Goal: Find specific page/section: Find specific page/section

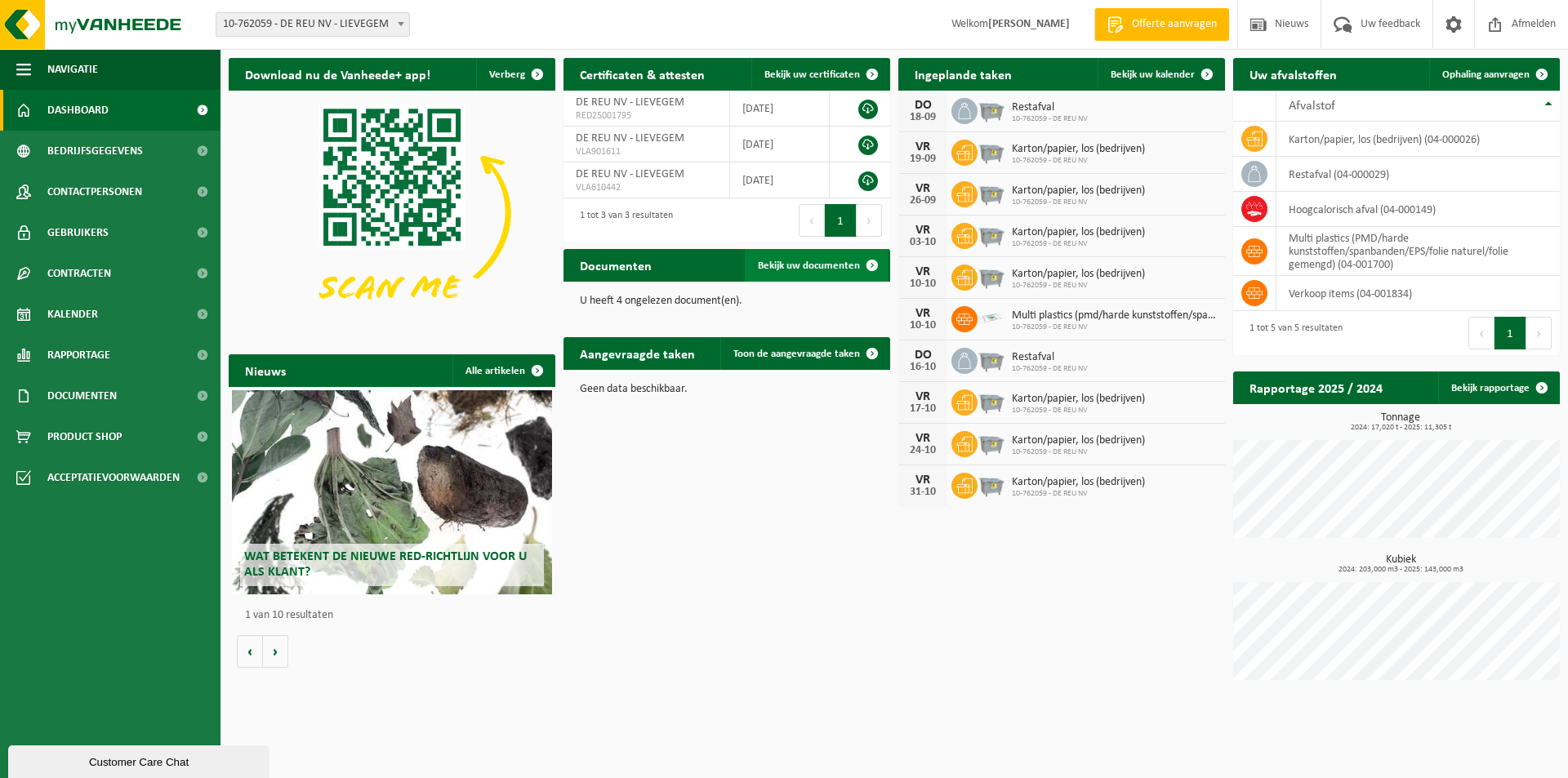
click at [795, 266] on span "Bekijk uw documenten" at bounding box center [808, 265] width 102 height 10
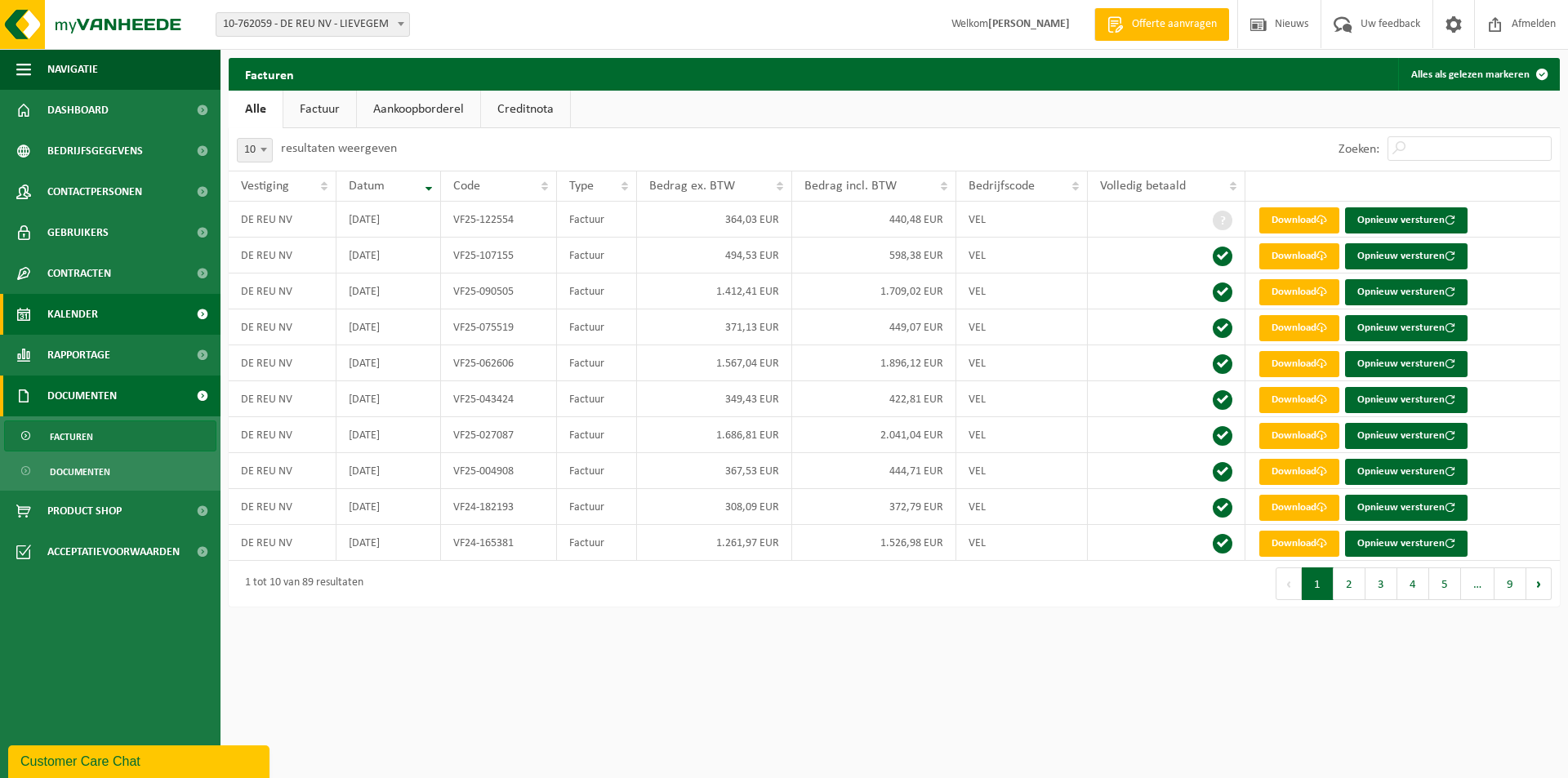
click at [54, 322] on span "Kalender" at bounding box center [72, 314] width 50 height 41
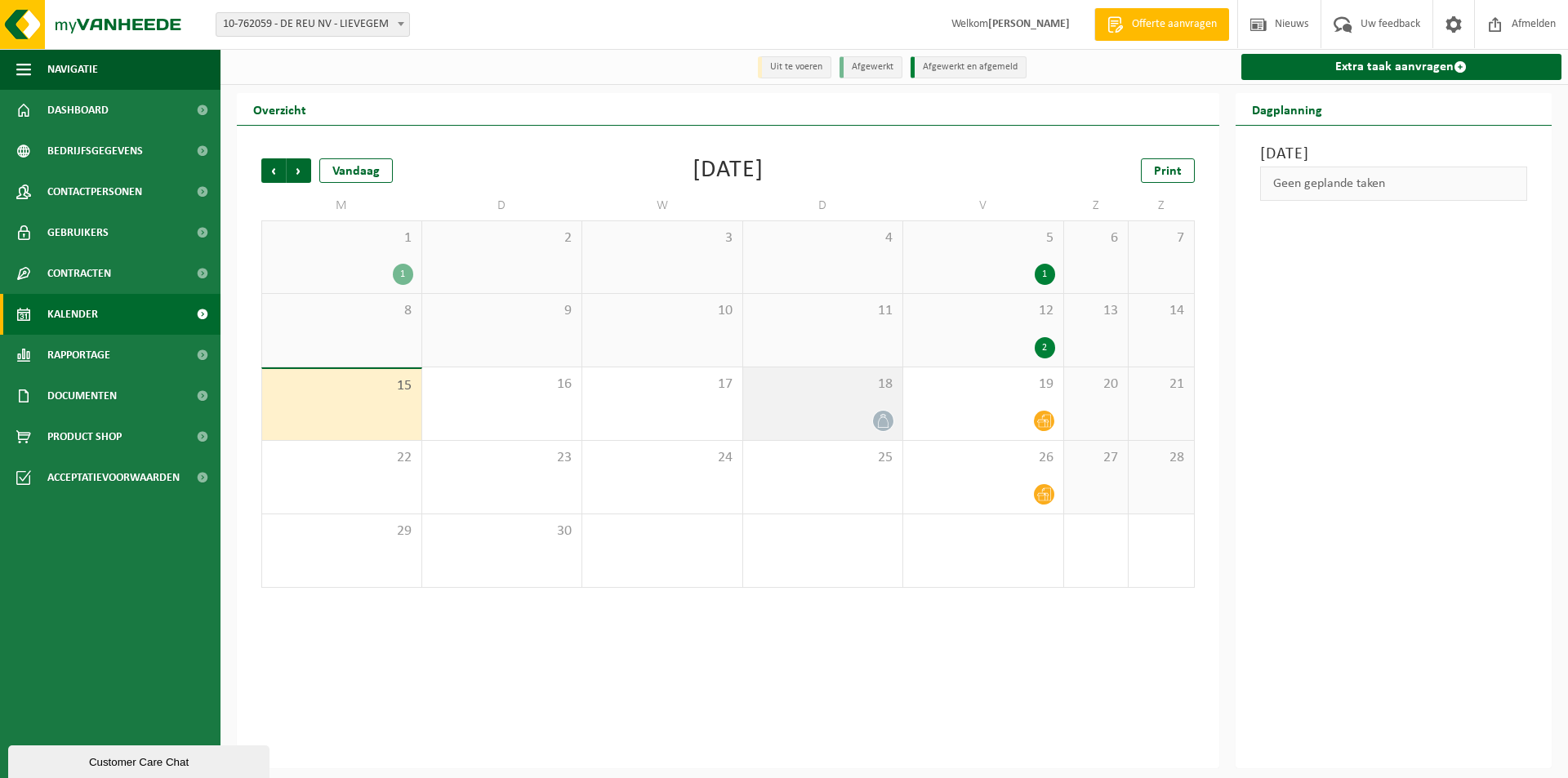
click at [887, 424] on icon at bounding box center [882, 420] width 10 height 14
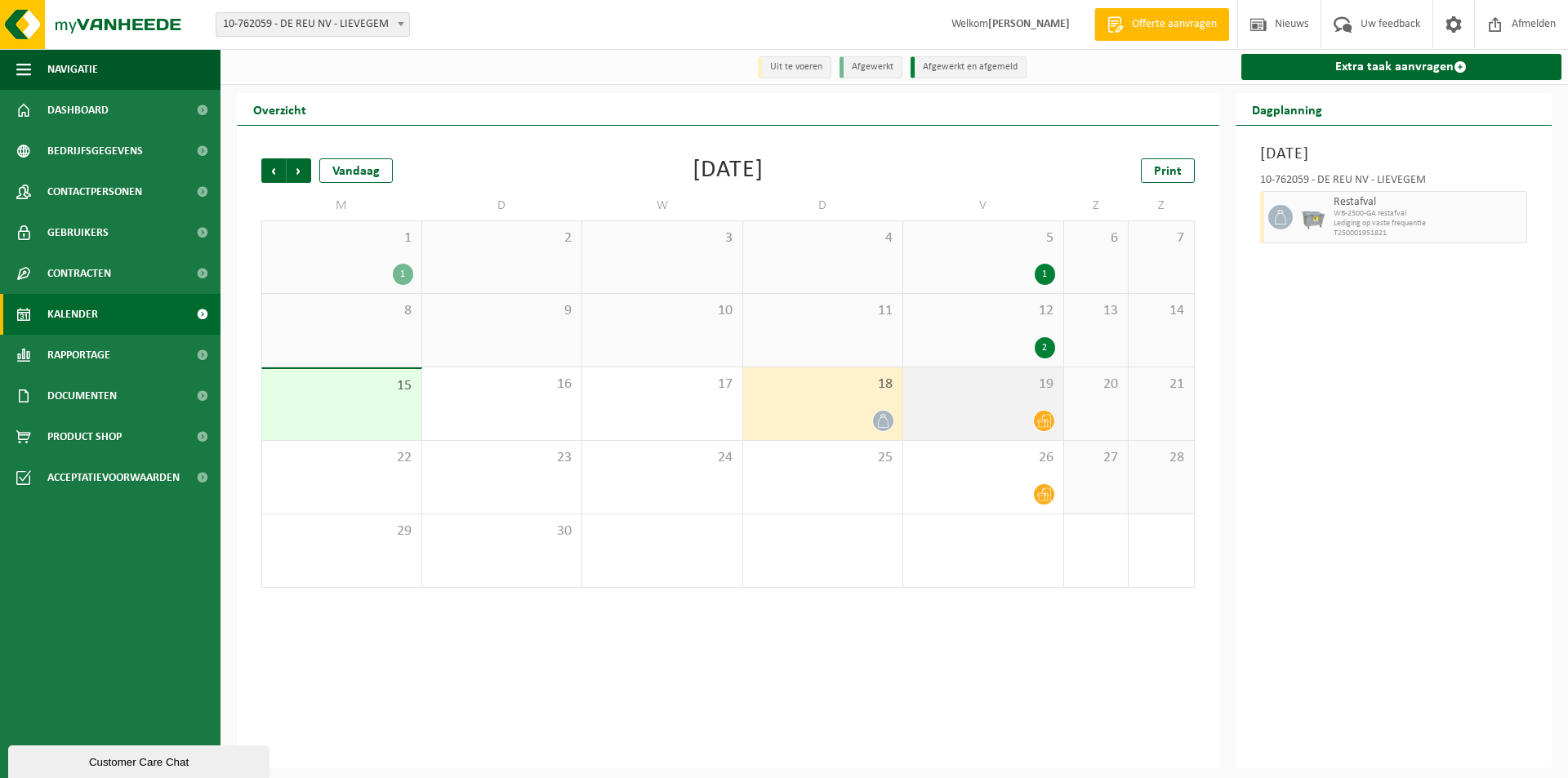
click at [1041, 423] on icon at bounding box center [1044, 421] width 14 height 13
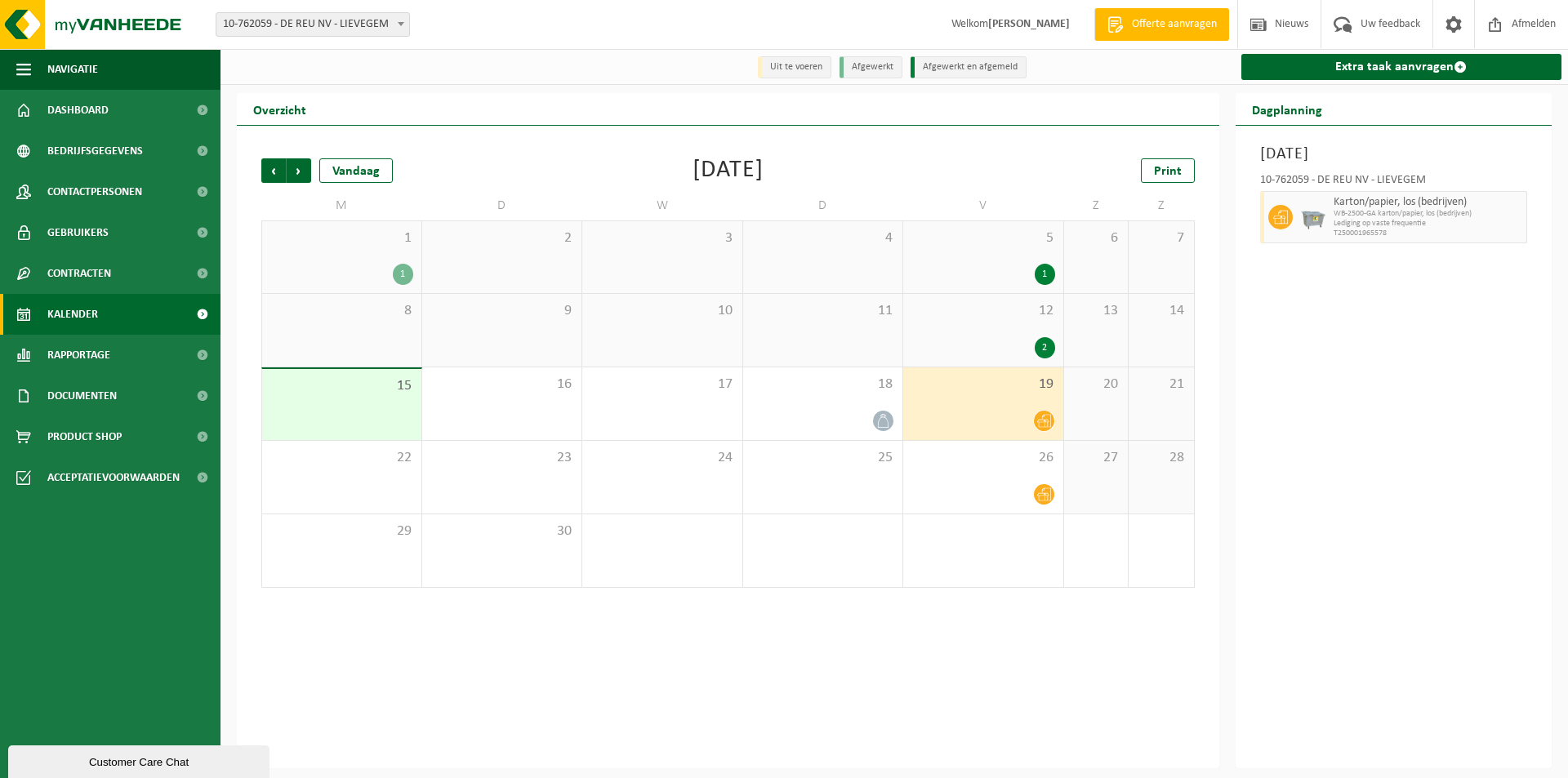
click at [396, 267] on div "1" at bounding box center [402, 274] width 20 height 21
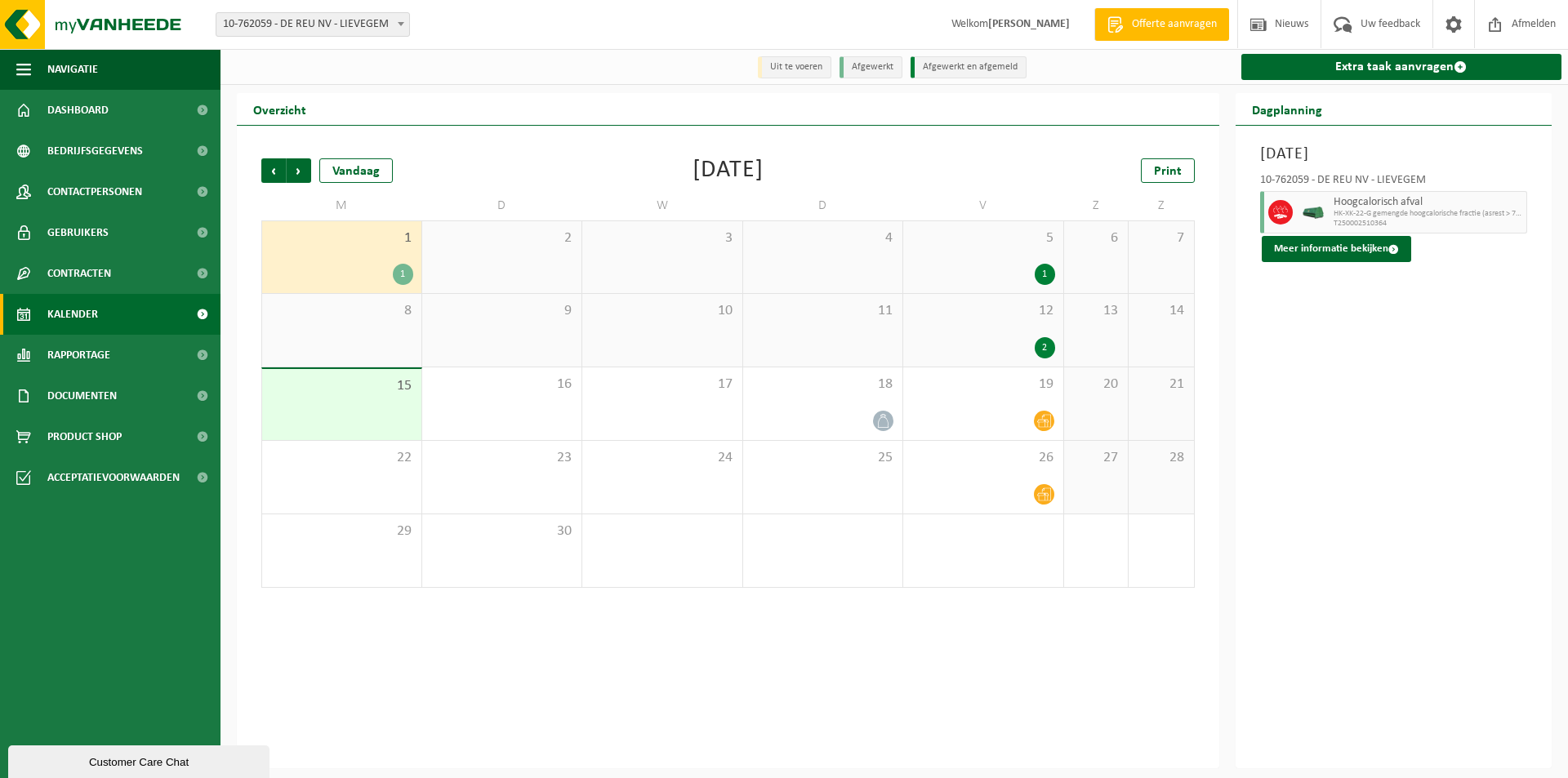
click at [1044, 273] on div "1" at bounding box center [1044, 274] width 20 height 21
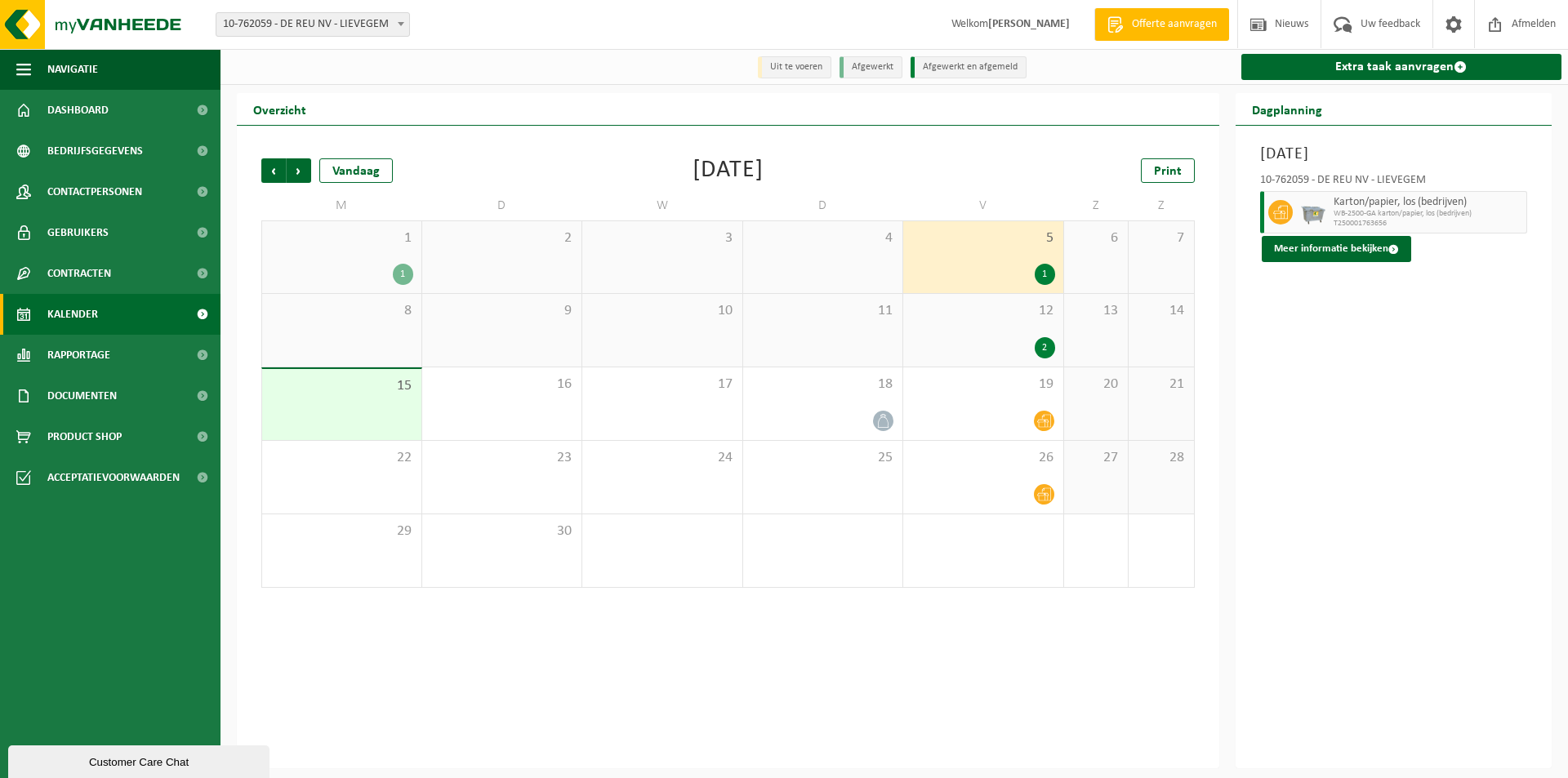
click at [1040, 350] on div "2" at bounding box center [1044, 348] width 20 height 21
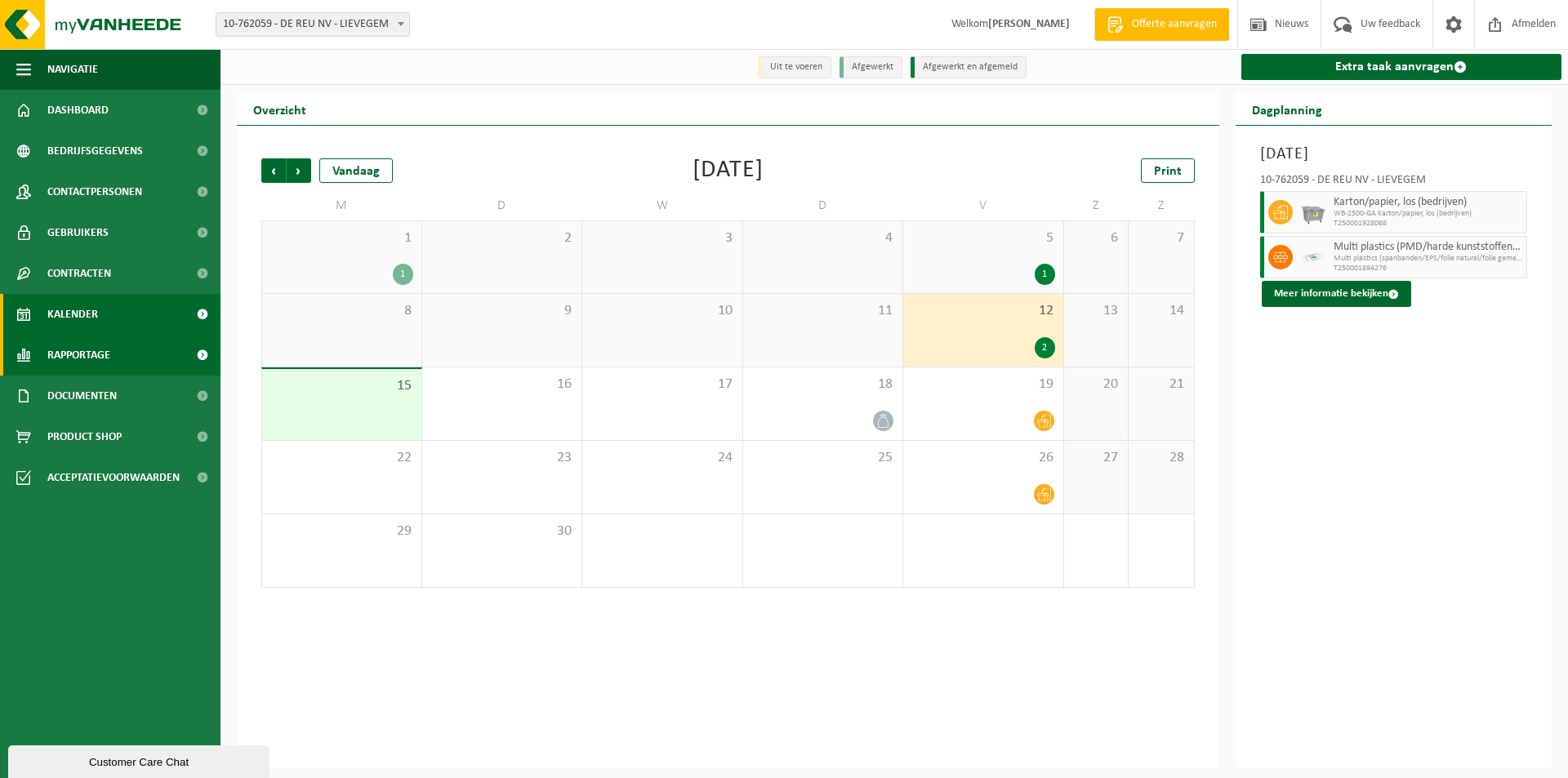
click at [87, 347] on span "Rapportage" at bounding box center [79, 355] width 63 height 41
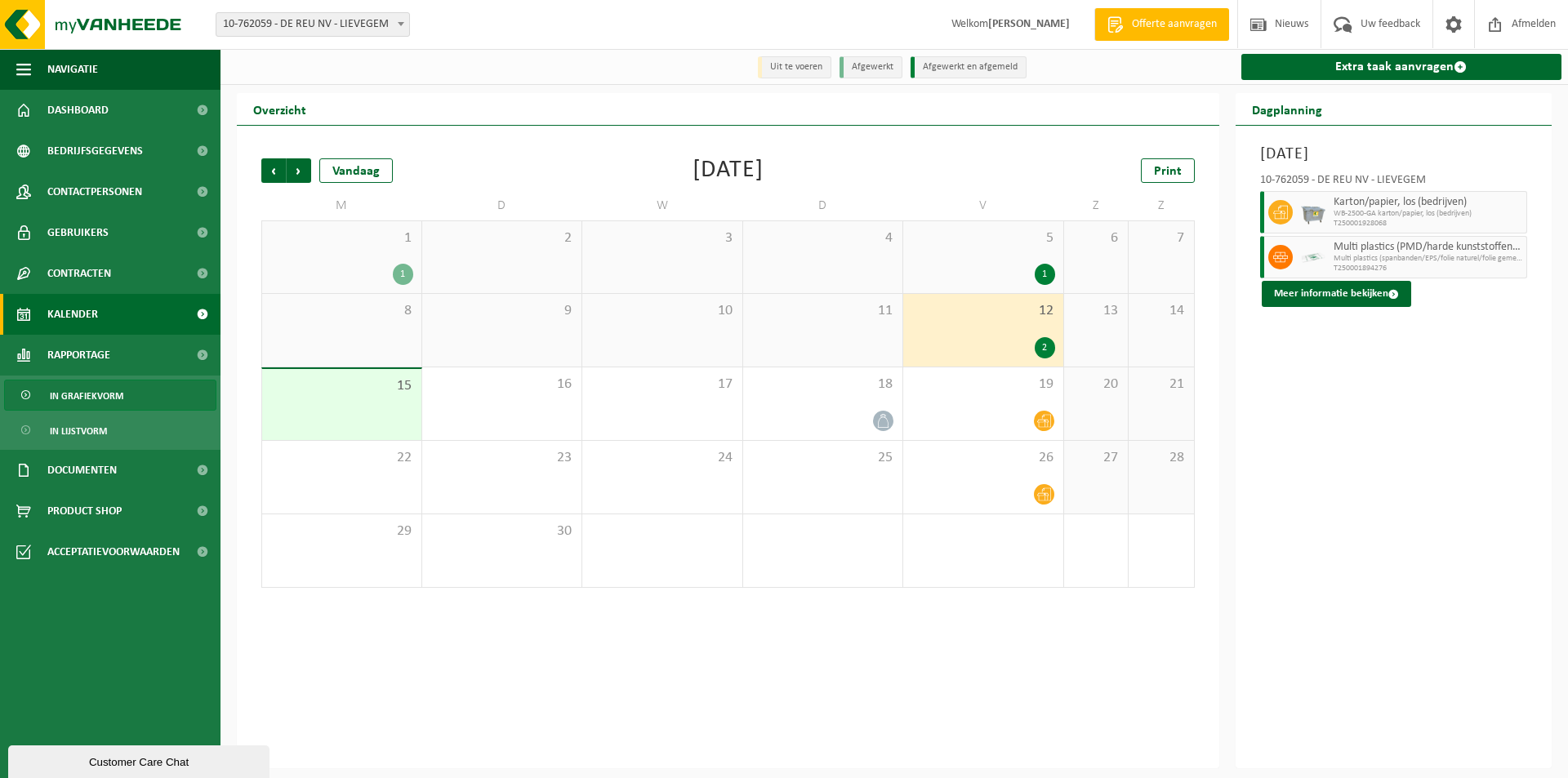
click at [98, 399] on span "In grafiekvorm" at bounding box center [86, 396] width 73 height 31
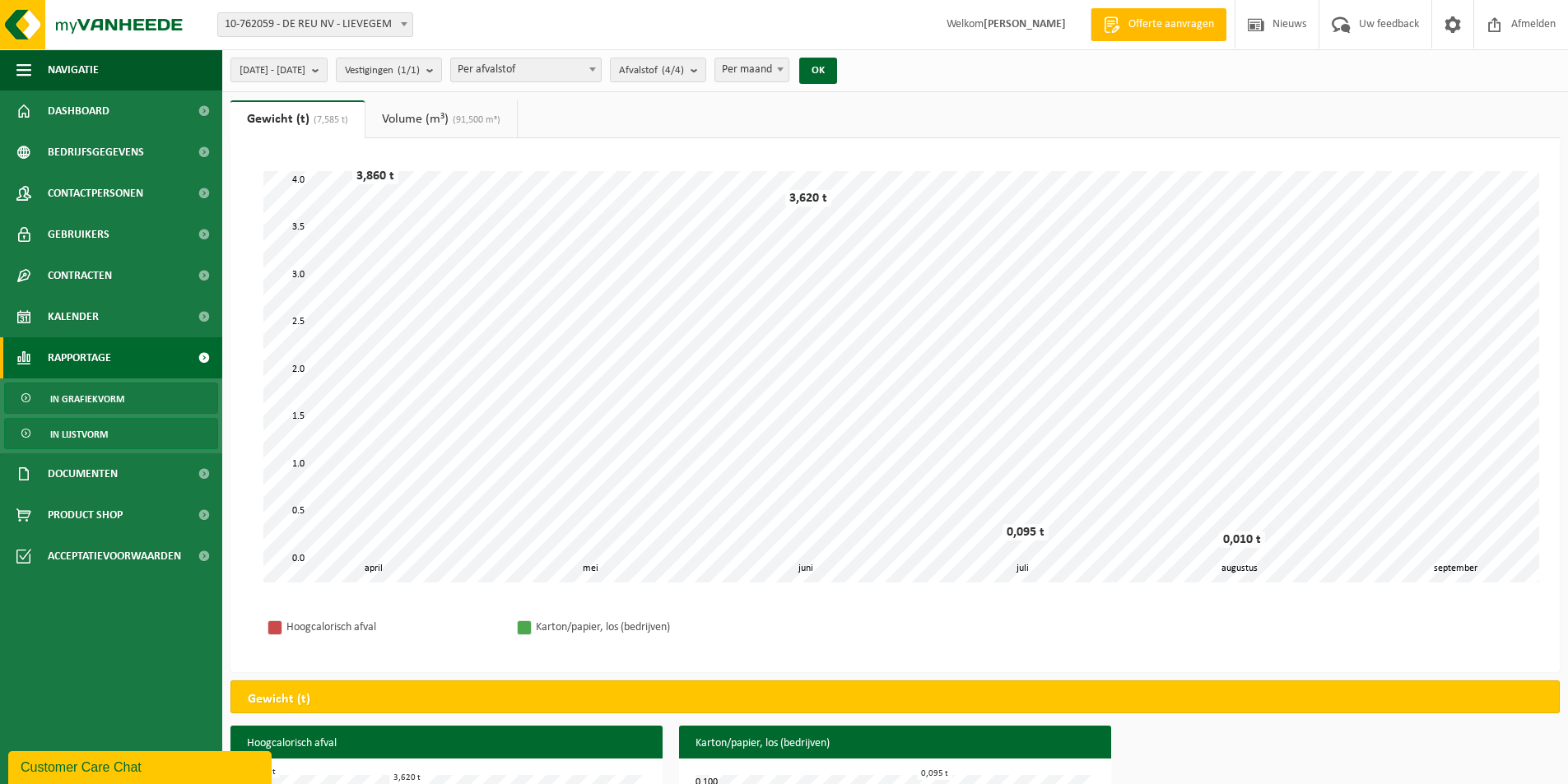
click at [67, 442] on span "In lijstvorm" at bounding box center [79, 434] width 58 height 32
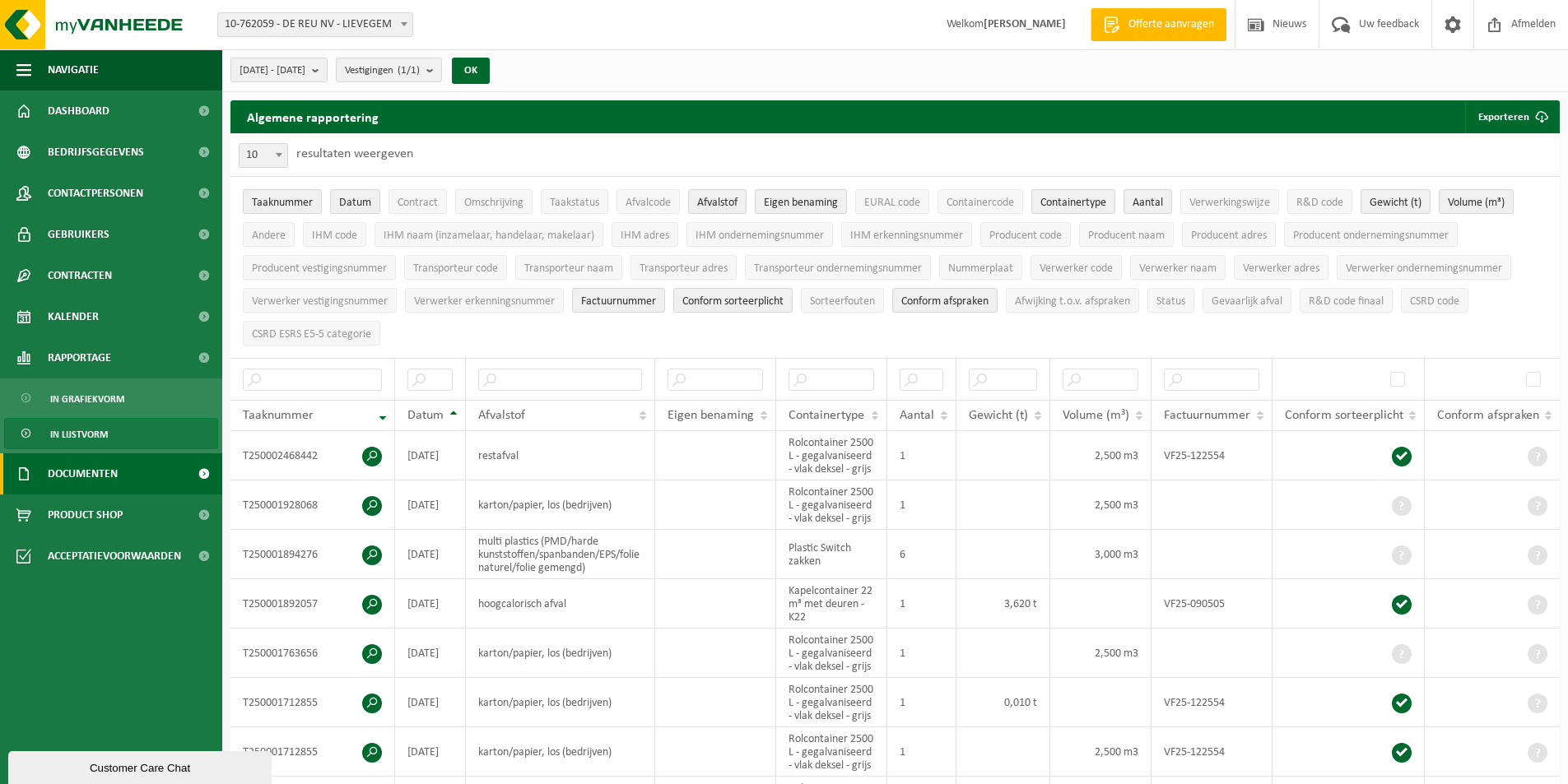
click at [104, 475] on span "Documenten" at bounding box center [82, 473] width 70 height 41
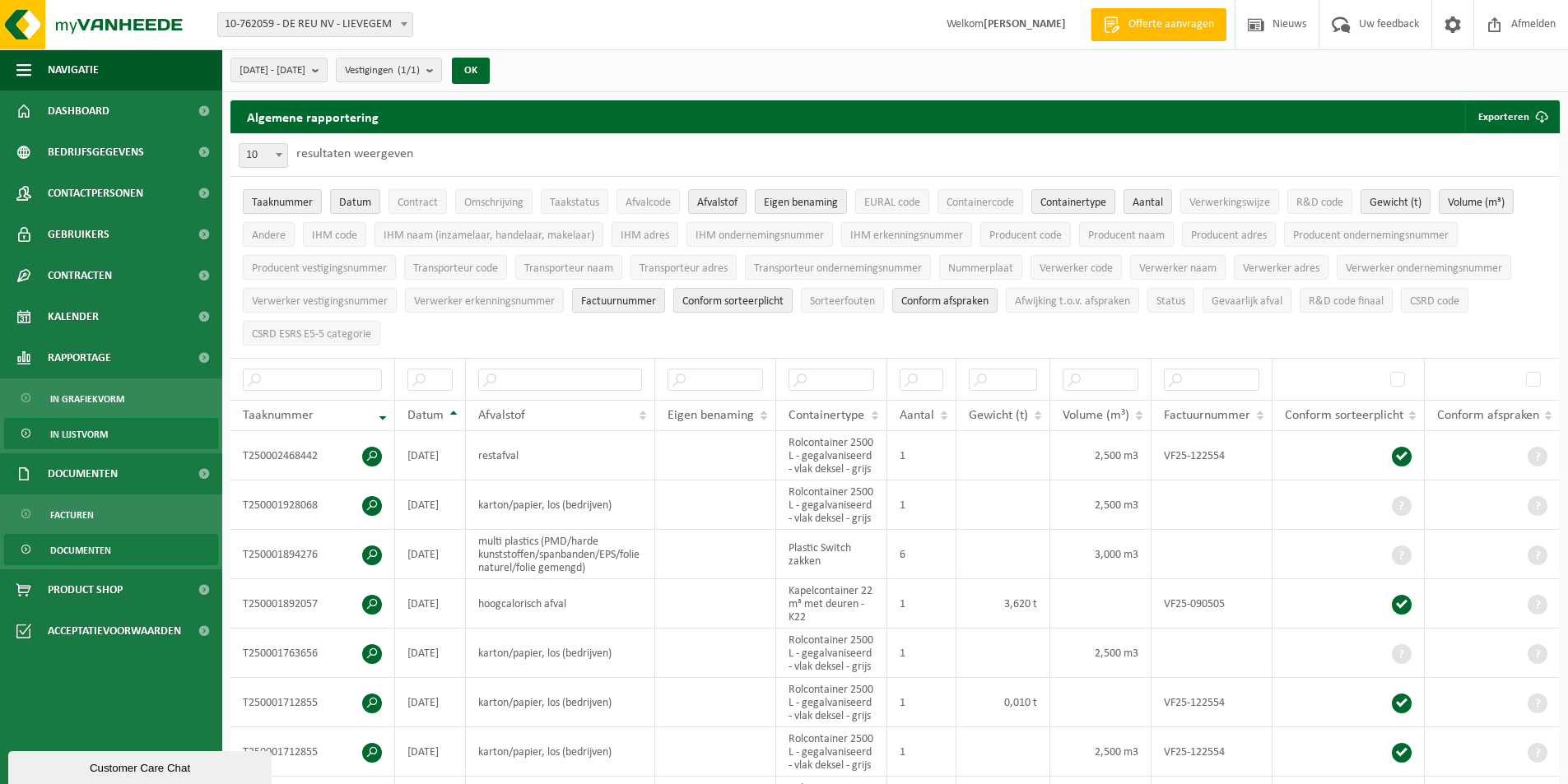
click at [88, 549] on span "Documenten" at bounding box center [81, 550] width 61 height 32
